Goal: Information Seeking & Learning: Find specific fact

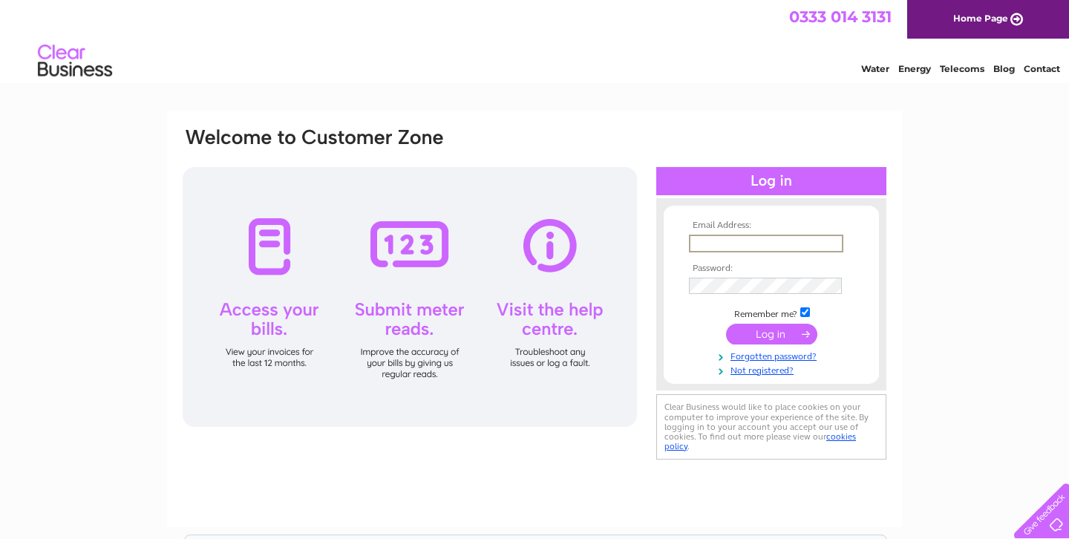
click at [724, 242] on input "text" at bounding box center [766, 244] width 154 height 18
type input "hopechristie@googlemail.com"
click at [761, 338] on input "submit" at bounding box center [771, 334] width 91 height 21
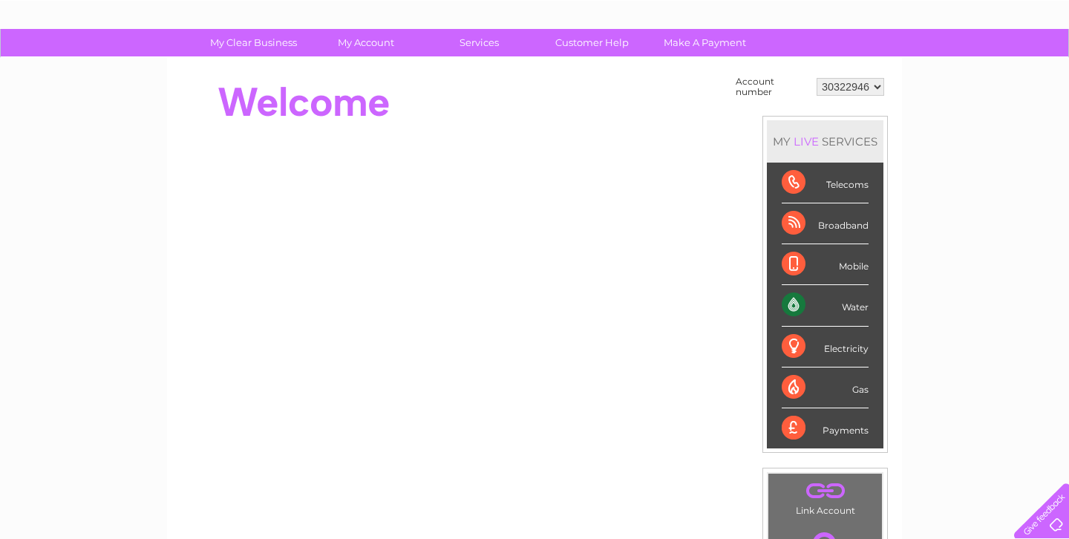
scroll to position [55, 0]
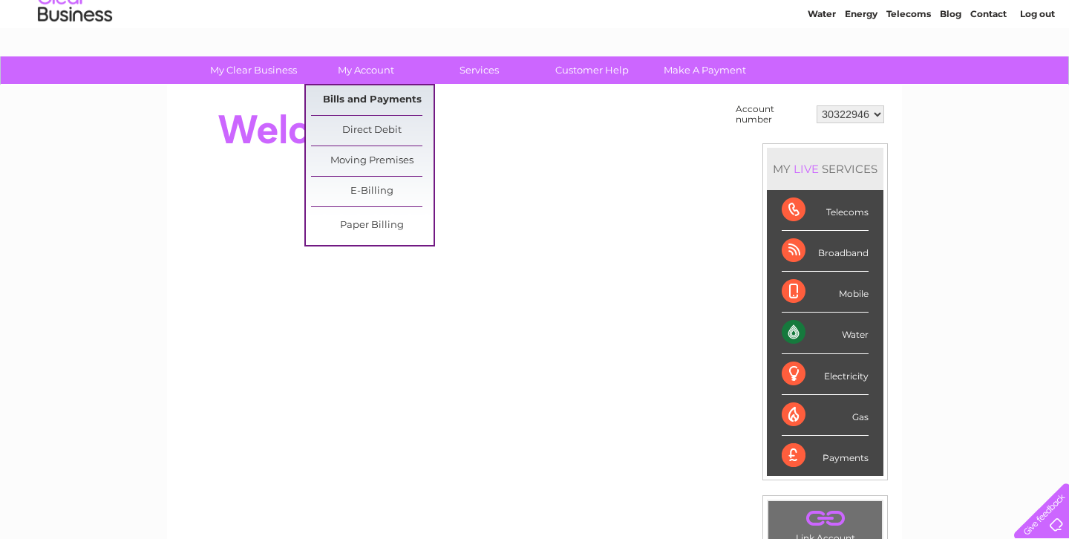
click at [372, 92] on link "Bills and Payments" at bounding box center [372, 100] width 122 height 30
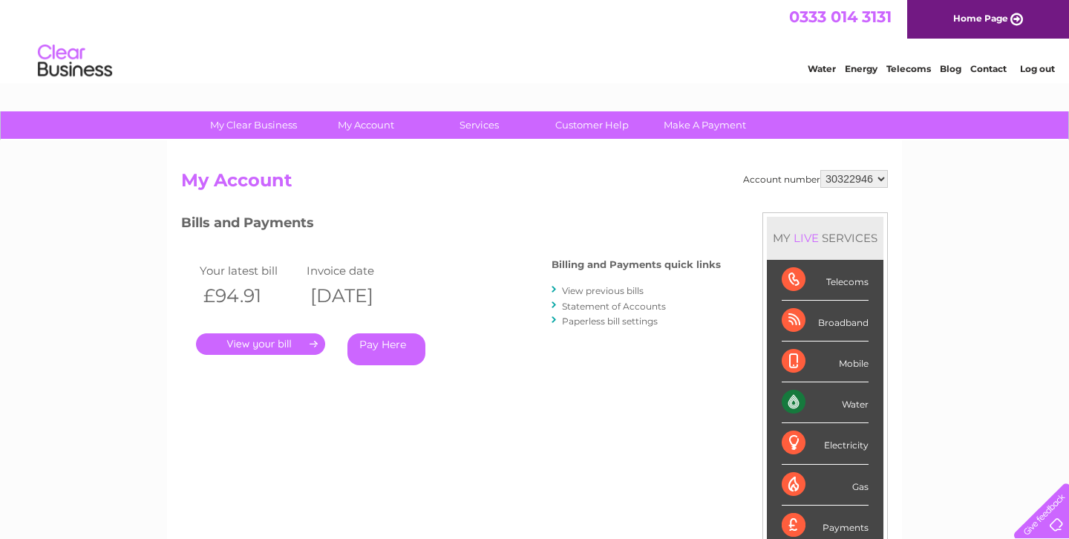
click at [264, 338] on link "." at bounding box center [260, 344] width 129 height 22
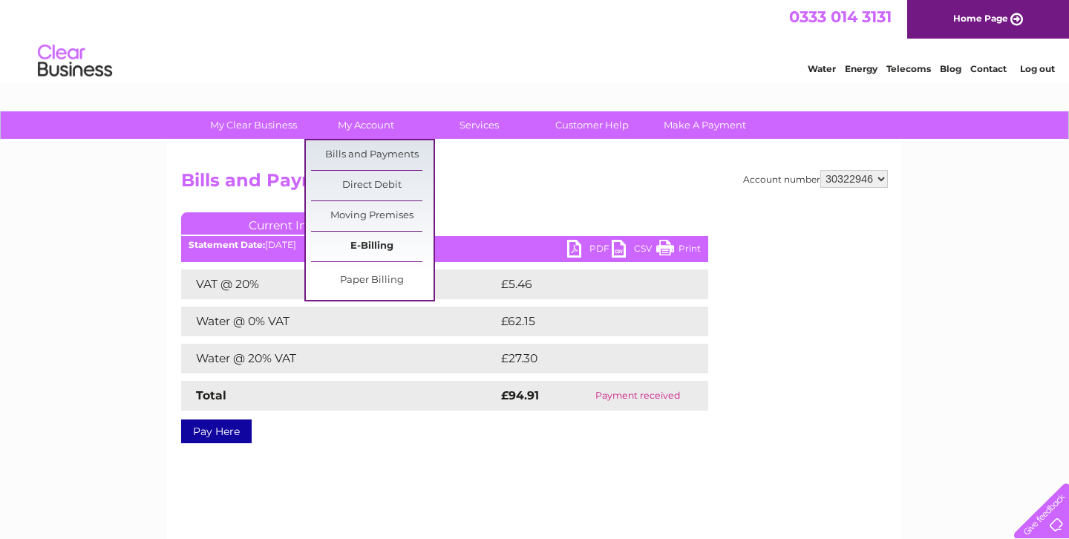
click at [383, 241] on link "E-Billing" at bounding box center [372, 247] width 122 height 30
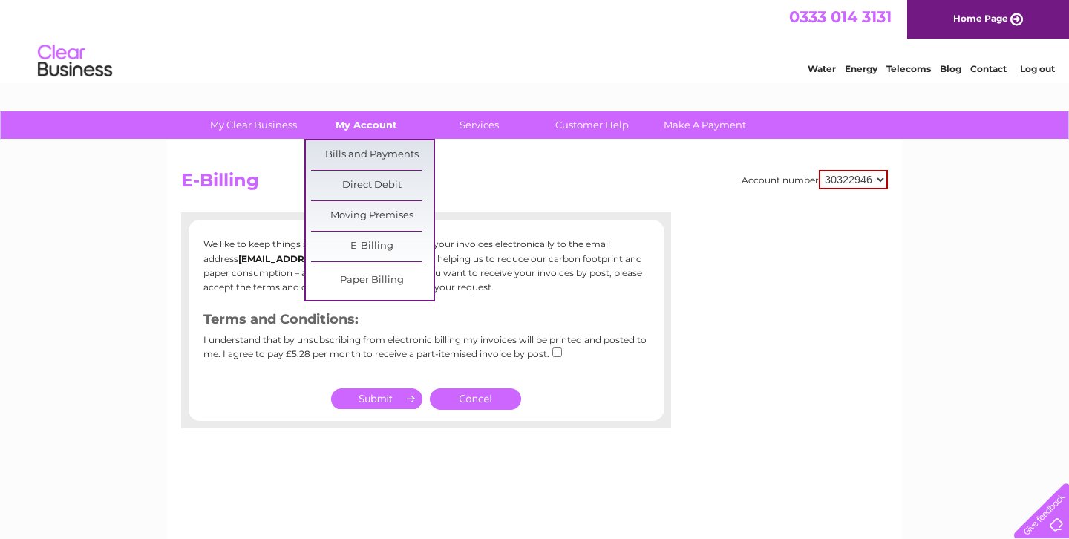
click at [372, 123] on link "My Account" at bounding box center [366, 124] width 122 height 27
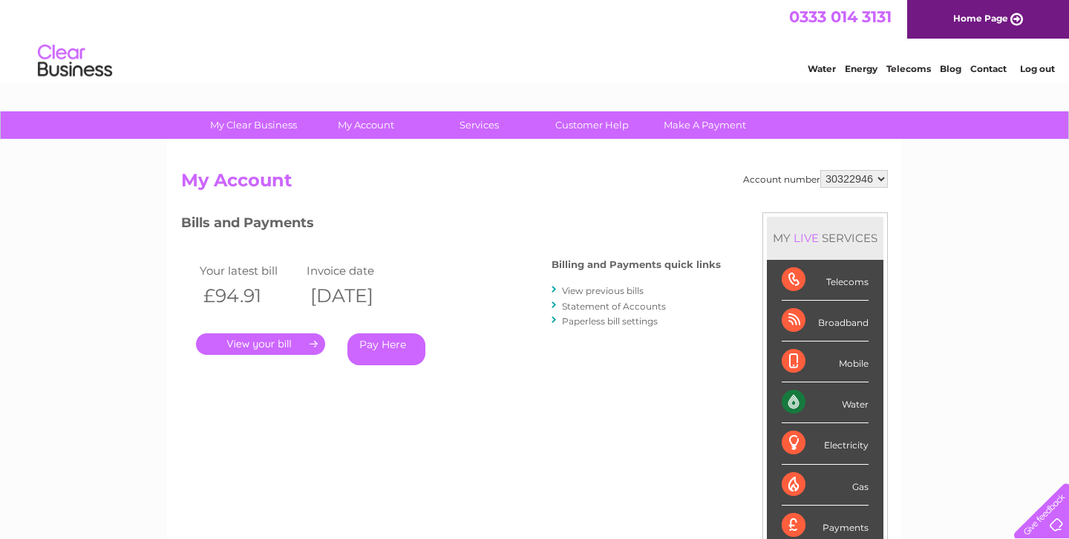
click at [261, 350] on link "." at bounding box center [260, 344] width 129 height 22
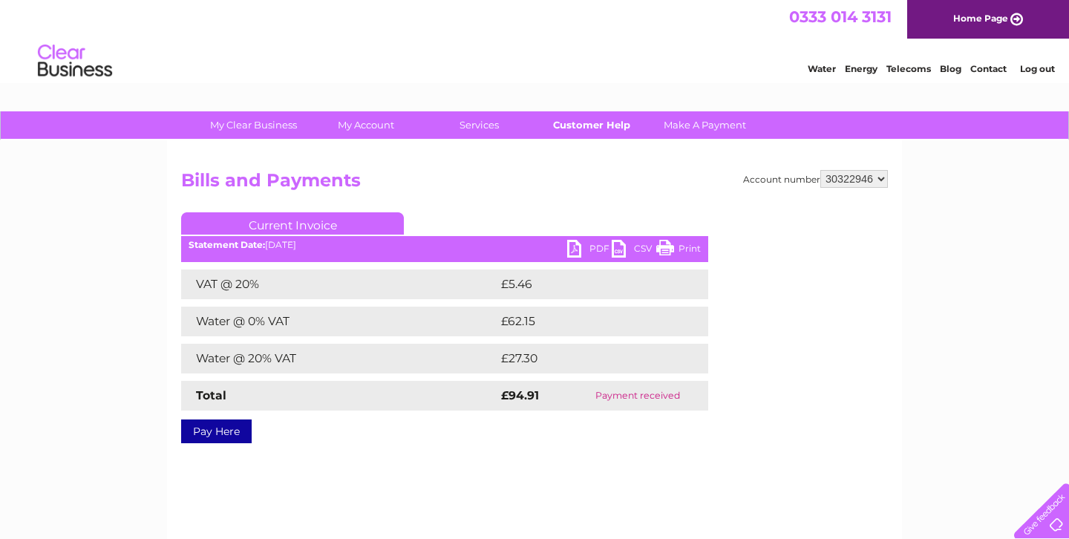
click at [589, 125] on link "Customer Help" at bounding box center [592, 124] width 122 height 27
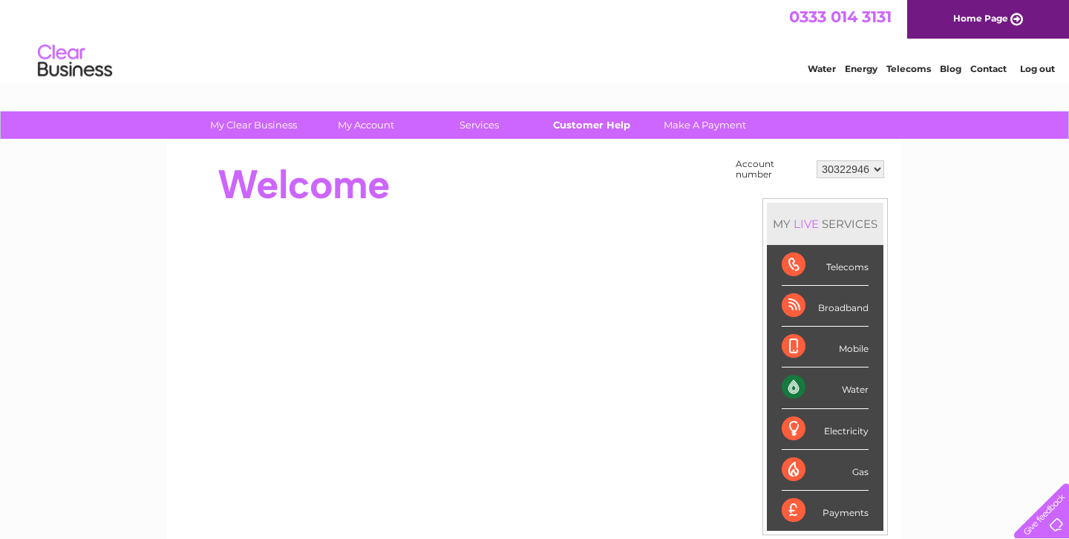
click at [582, 122] on link "Customer Help" at bounding box center [592, 124] width 122 height 27
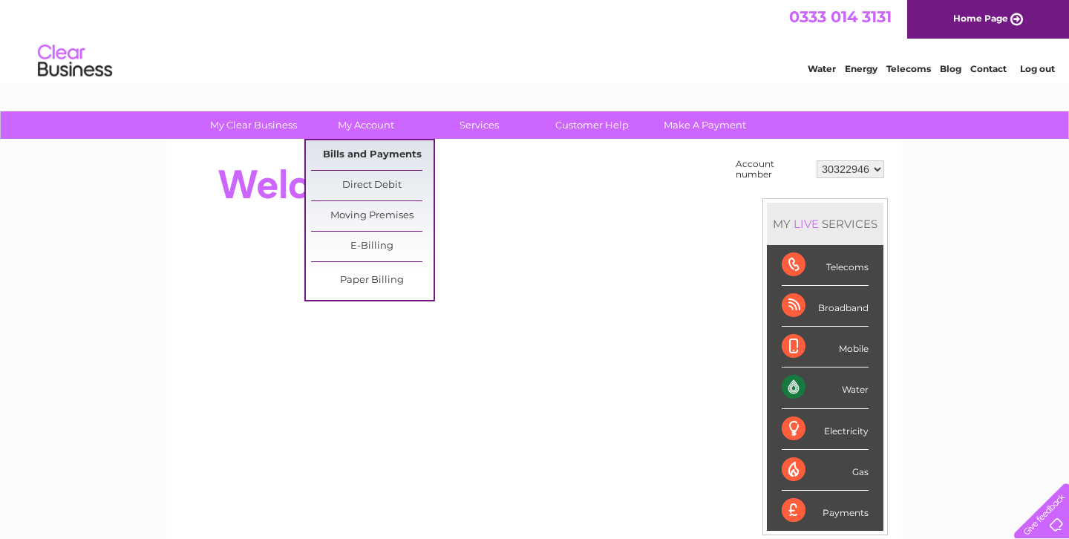
click at [353, 151] on link "Bills and Payments" at bounding box center [372, 155] width 122 height 30
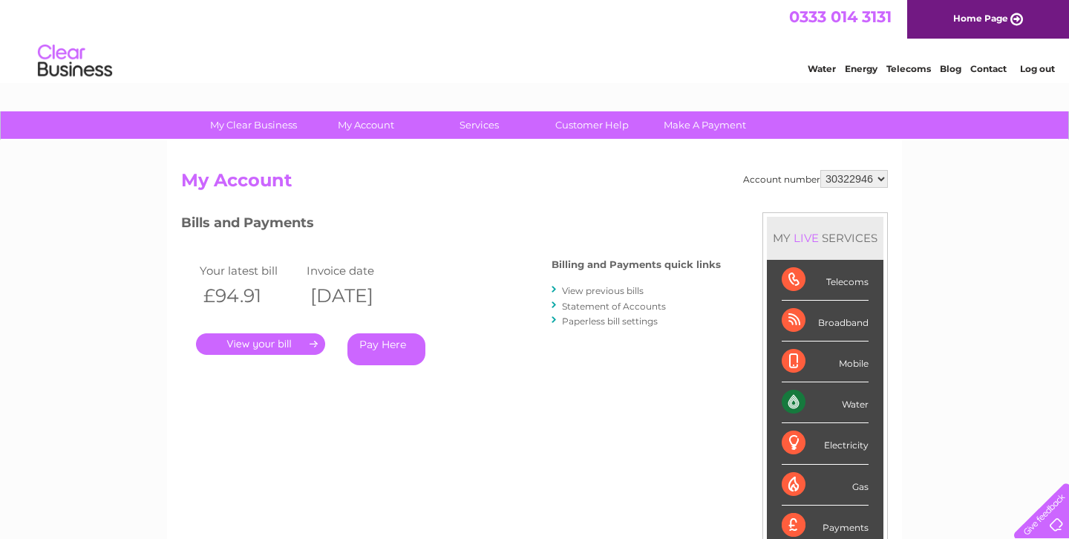
click at [289, 341] on link "." at bounding box center [260, 344] width 129 height 22
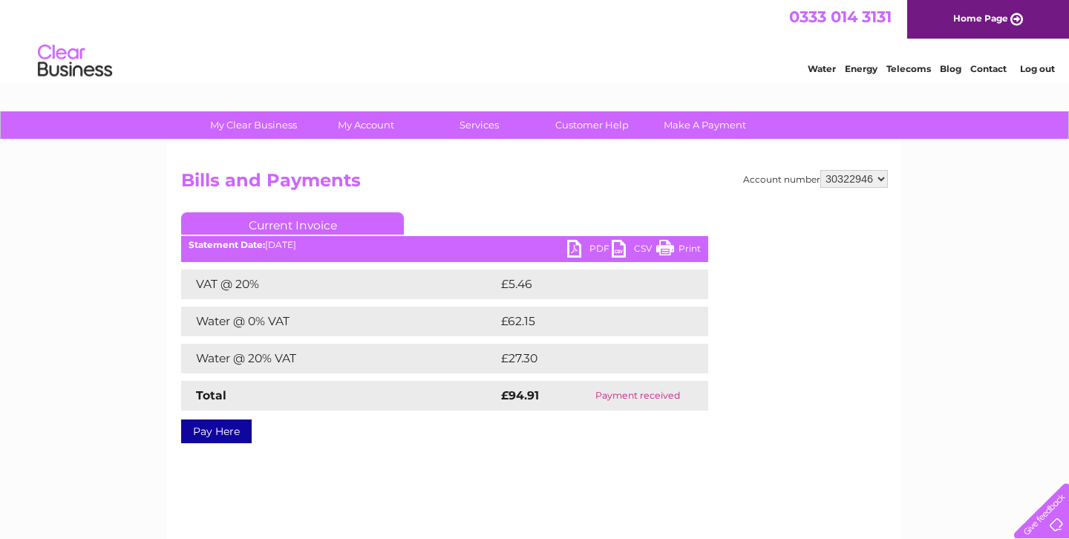
click at [824, 180] on select "30322946" at bounding box center [854, 179] width 68 height 18
click at [820, 170] on select "30322946" at bounding box center [854, 179] width 68 height 18
click at [868, 180] on select "30322946" at bounding box center [854, 179] width 68 height 18
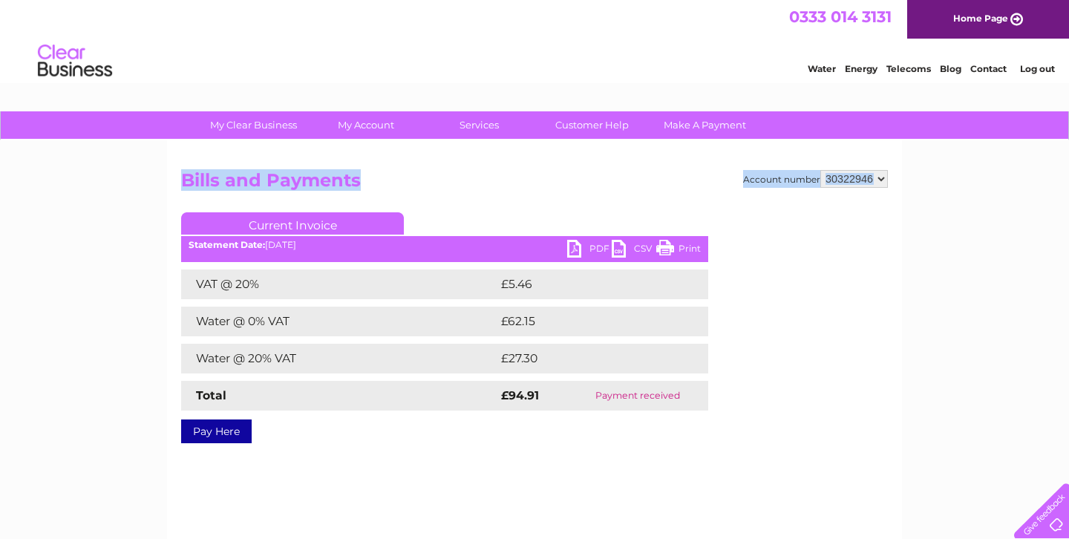
drag, startPoint x: 937, startPoint y: 180, endPoint x: 824, endPoint y: 181, distance: 113.6
click at [824, 181] on div "My Clear Business Login Details My Details My Preferences Link Account My Accou…" at bounding box center [534, 460] width 1069 height 698
copy div "Account number 30322946 Bills and Payments"
